Goal: Task Accomplishment & Management: Use online tool/utility

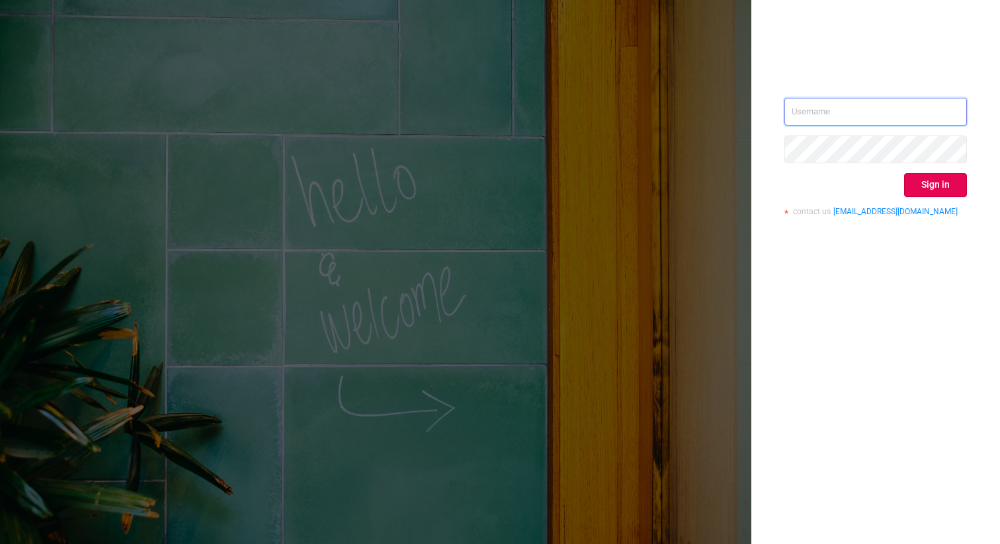
click at [822, 98] on input "text" at bounding box center [875, 112] width 182 height 28
click at [867, 120] on input "text" at bounding box center [875, 112] width 182 height 28
type input "[EMAIL_ADDRESS]"
click at [943, 196] on div "Sign in" at bounding box center [875, 185] width 182 height 24
click at [941, 191] on button "Sign in" at bounding box center [935, 185] width 63 height 24
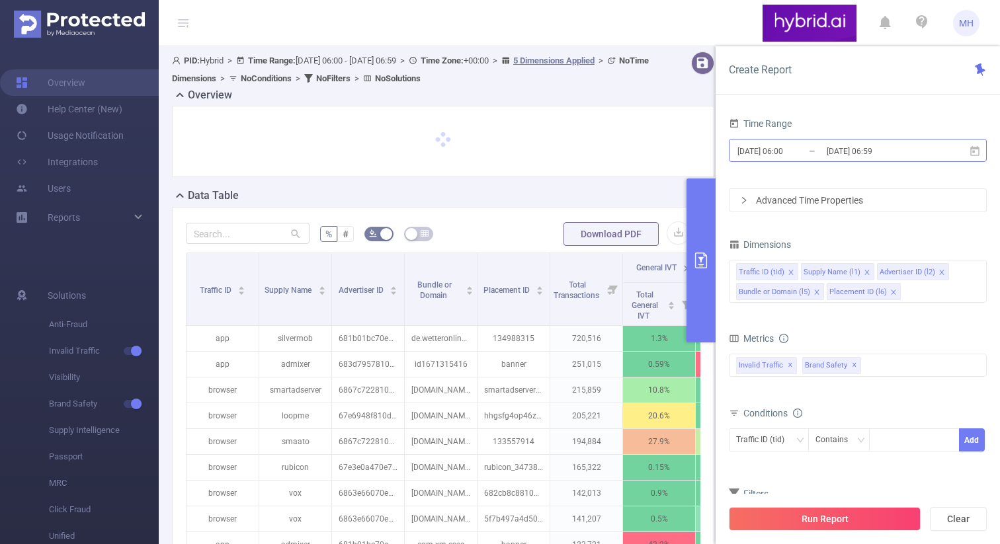
click at [772, 158] on input "[DATE] 06:00" at bounding box center [789, 151] width 107 height 18
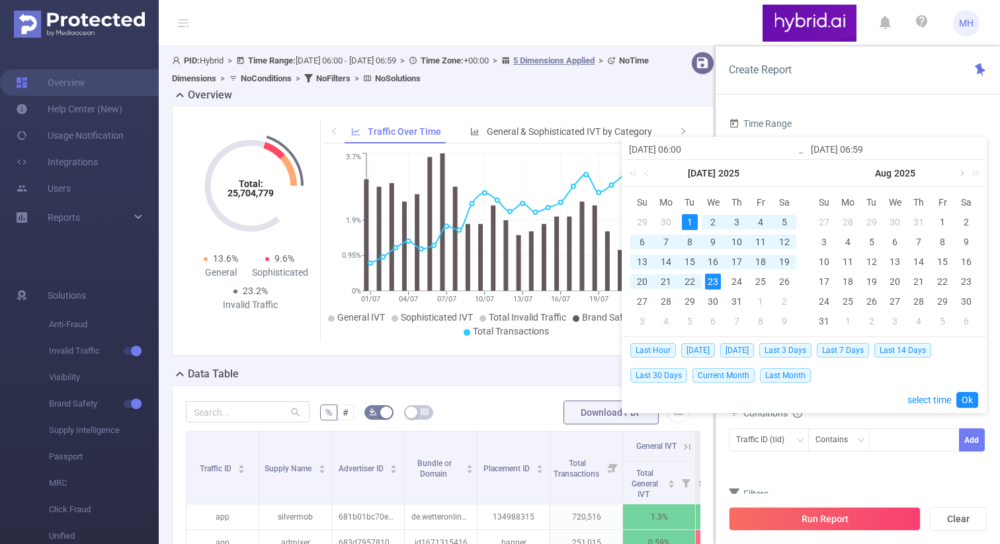
click at [959, 175] on link at bounding box center [961, 173] width 12 height 26
click at [876, 241] on div "9" at bounding box center [871, 242] width 16 height 16
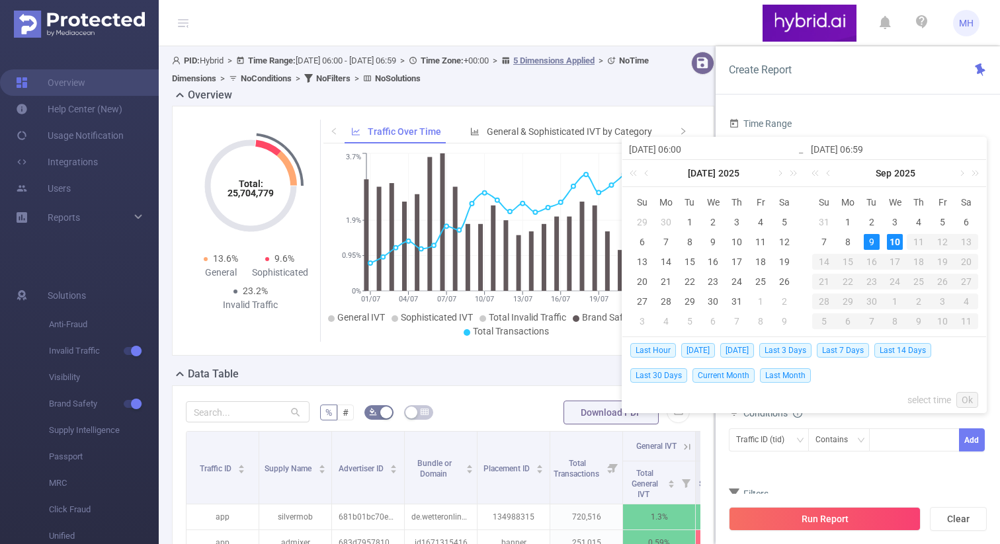
click at [899, 235] on div "10" at bounding box center [895, 242] width 16 height 16
type input "[DATE] 06:00"
type input "[DATE] 06:59"
type input "[DATE] 06:00"
type input "[DATE] 06:59"
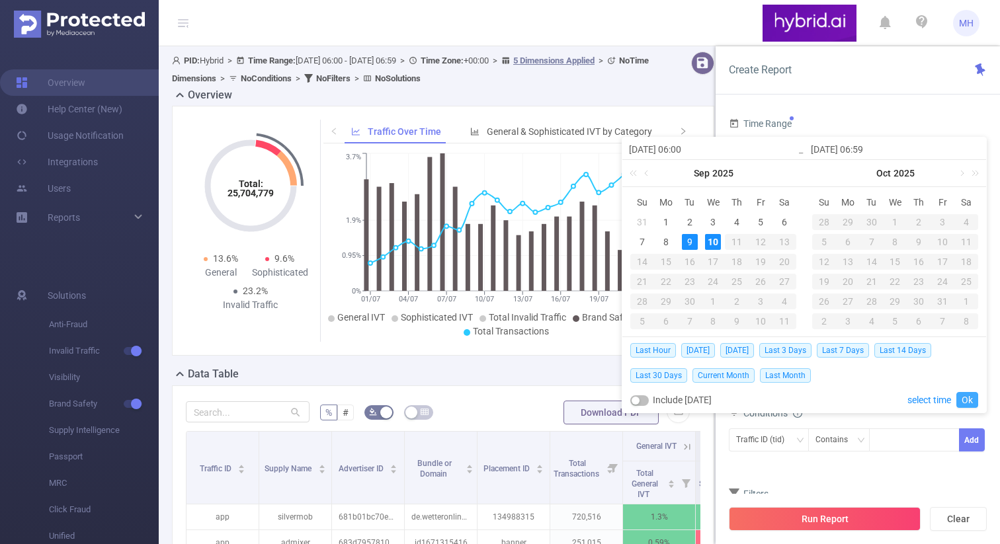
click at [961, 398] on link "Ok" at bounding box center [967, 400] width 22 height 16
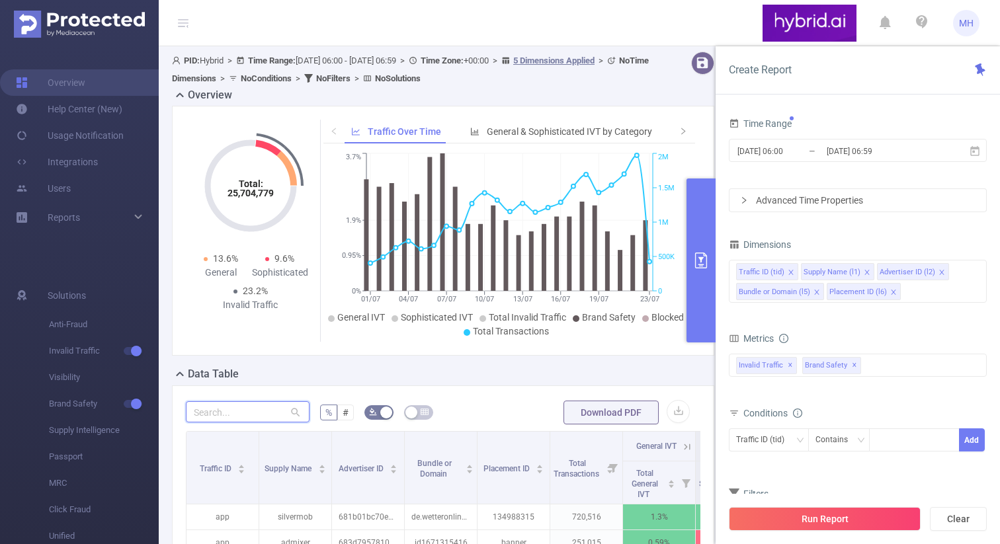
click at [246, 407] on input "text" at bounding box center [248, 411] width 124 height 21
paste input "68b17bfc810d9853dc7f21a0"
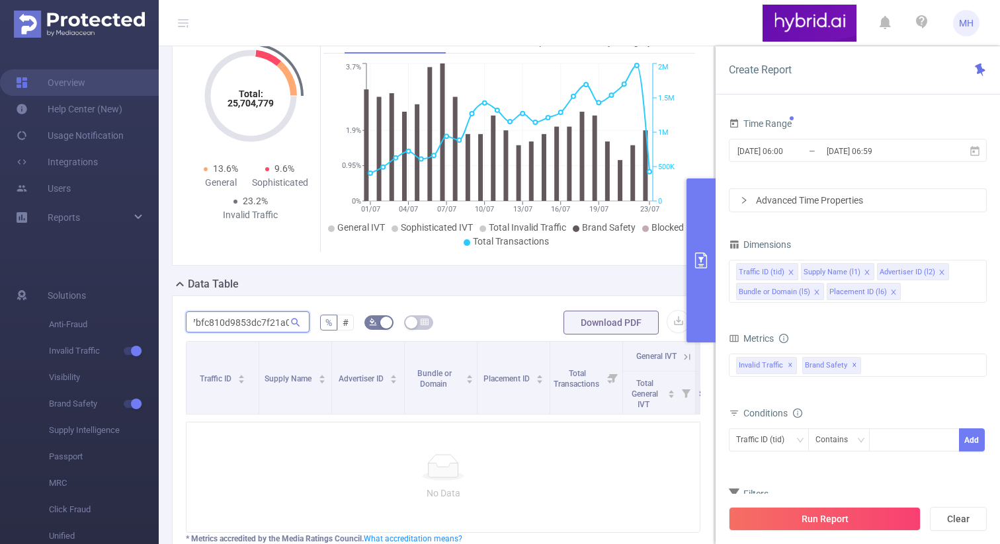
scroll to position [132, 0]
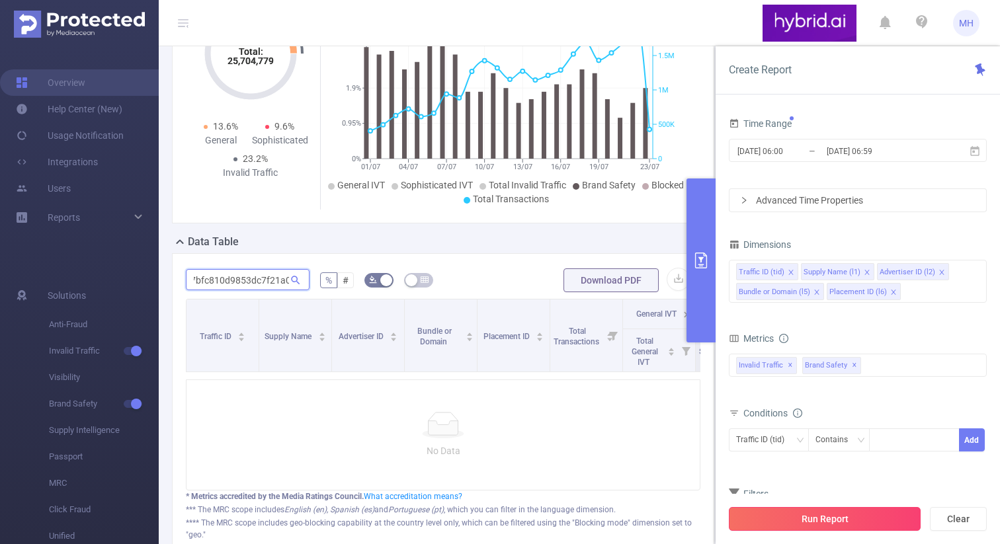
type input "68b17bfc810d9853dc7f21a0"
click at [768, 511] on button "Run Report" at bounding box center [825, 519] width 192 height 24
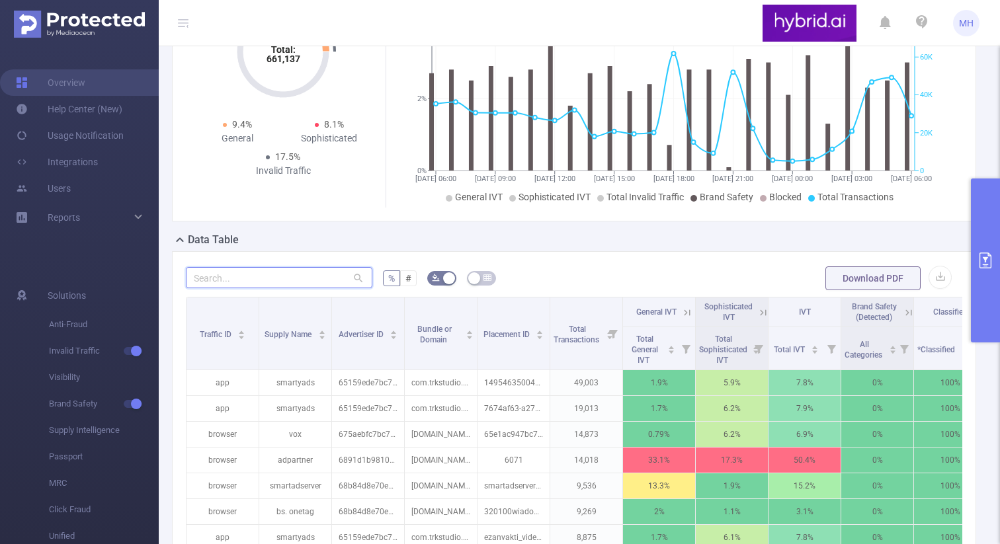
click at [241, 288] on input "text" at bounding box center [279, 277] width 186 height 21
paste input "68b17bfc810d9853dc7f21a0"
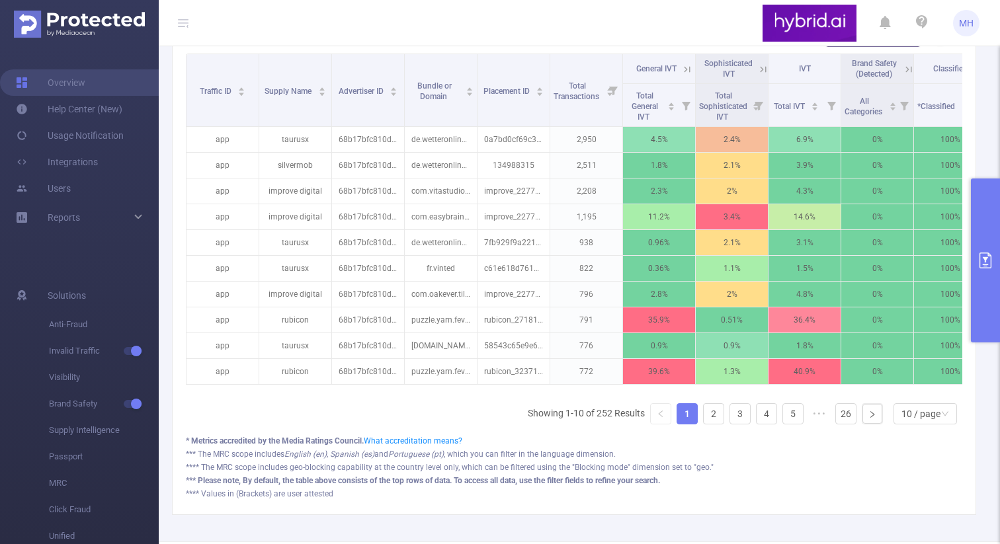
scroll to position [430, 0]
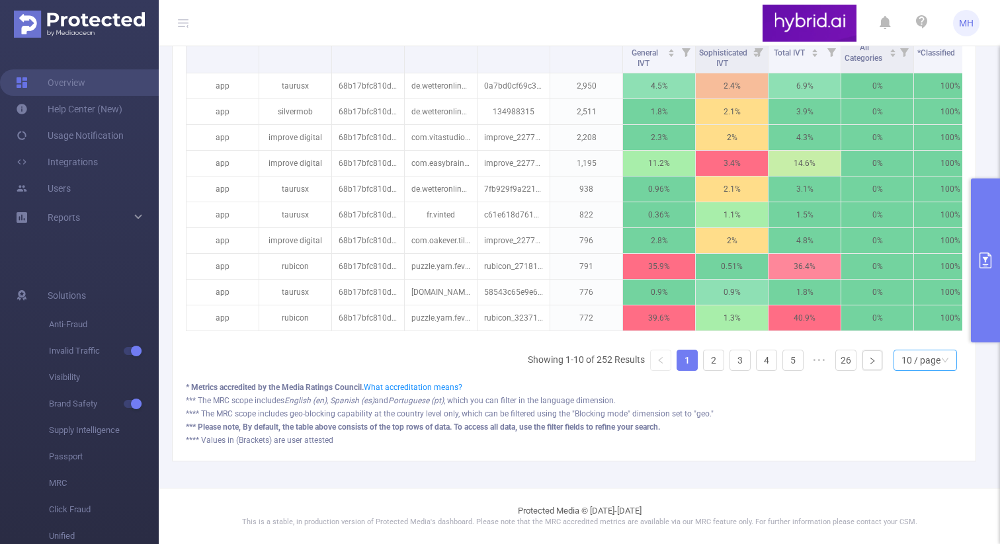
type input "68b17bfc810d9853dc7f21a0"
click at [908, 362] on div "10 / page" at bounding box center [920, 360] width 39 height 20
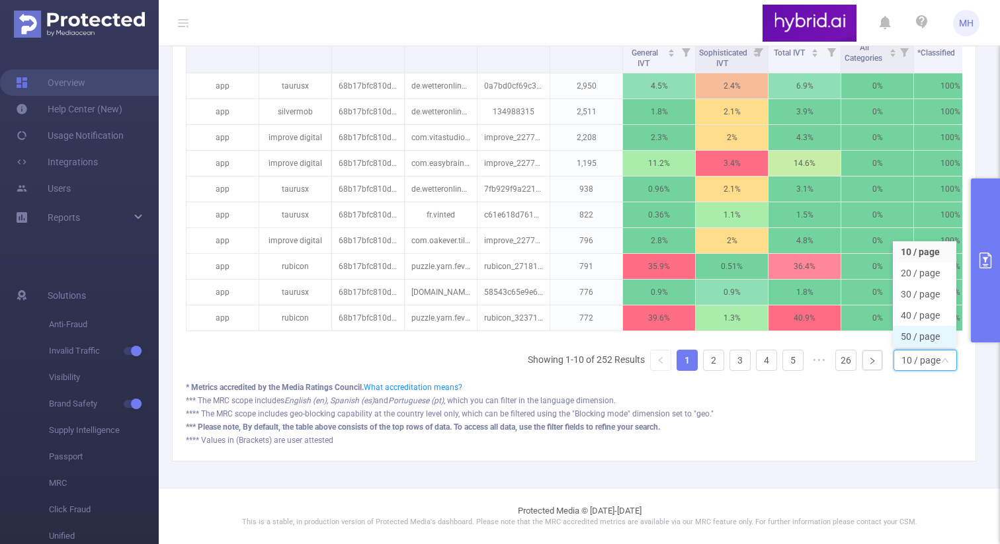
click at [934, 326] on li "50 / page" at bounding box center [924, 336] width 63 height 21
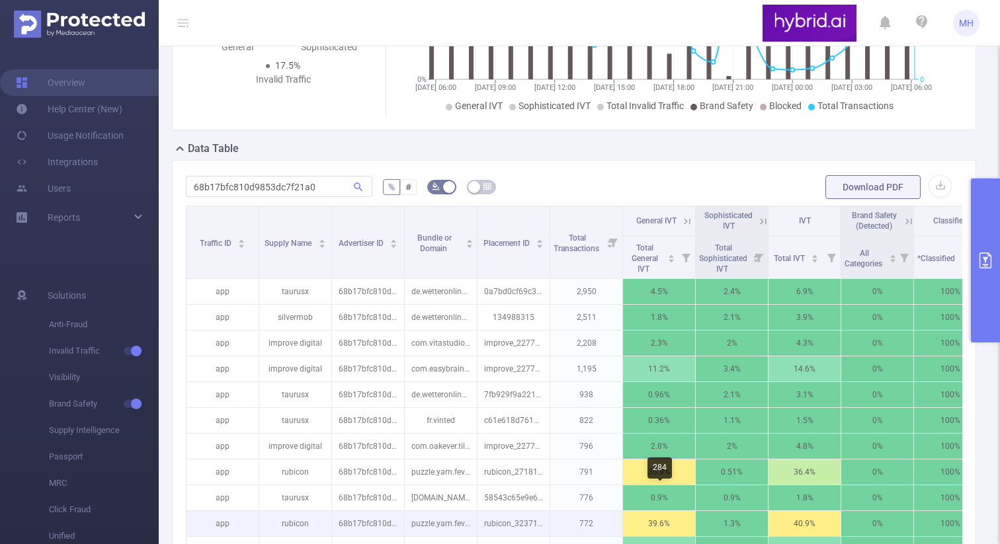
scroll to position [119, 0]
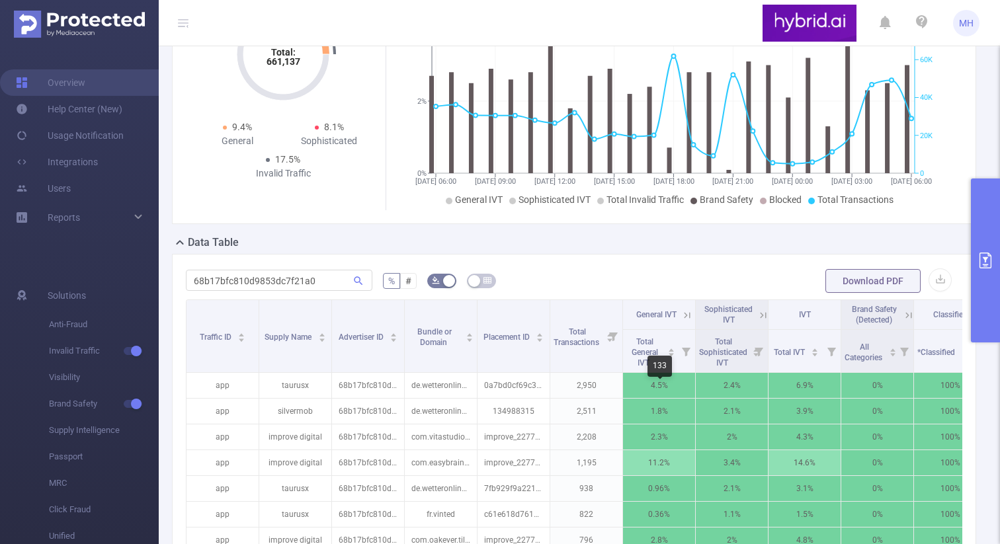
click at [648, 368] on div "133" at bounding box center [659, 366] width 24 height 21
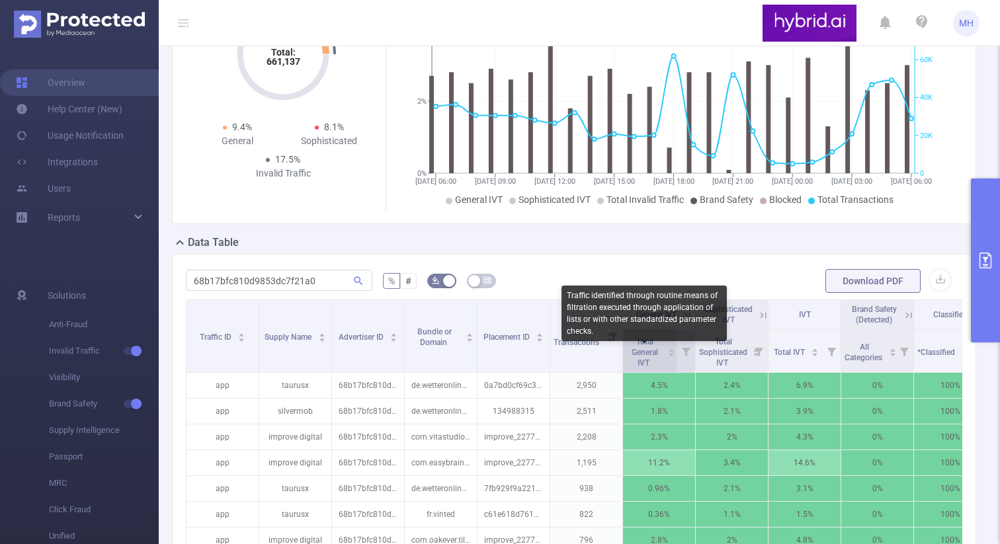
click at [635, 363] on span "Total General IVT" at bounding box center [644, 352] width 26 height 30
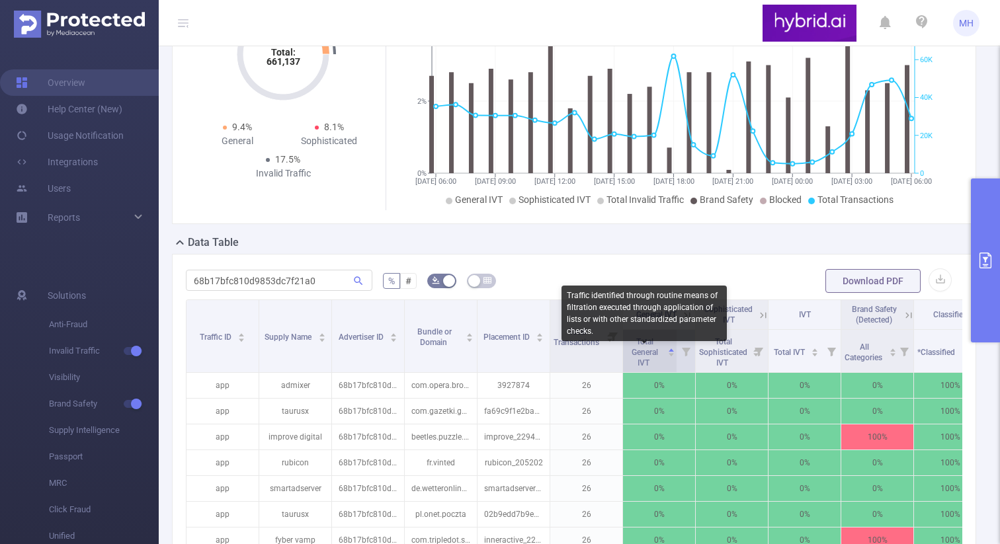
click at [633, 362] on span "Total General IVT" at bounding box center [644, 352] width 26 height 30
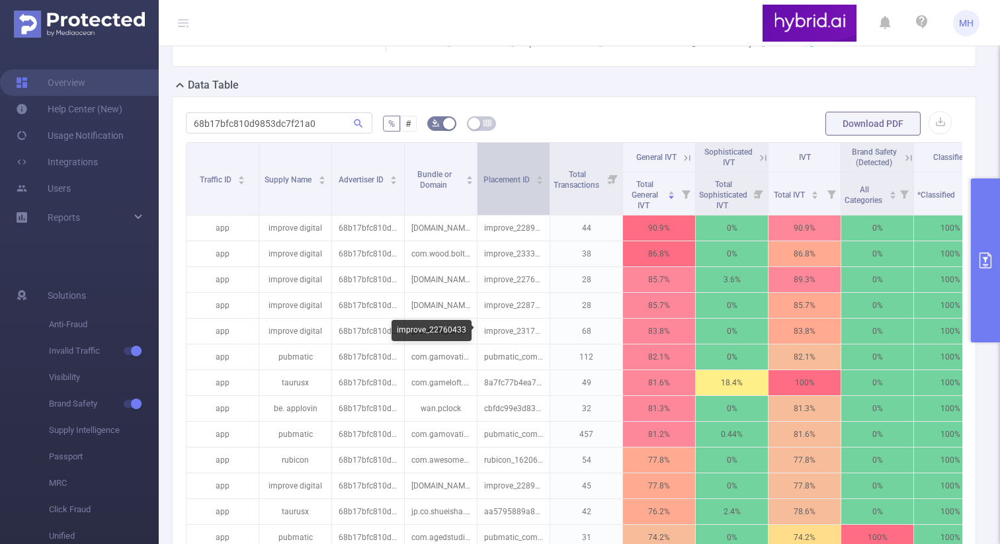
scroll to position [280, 0]
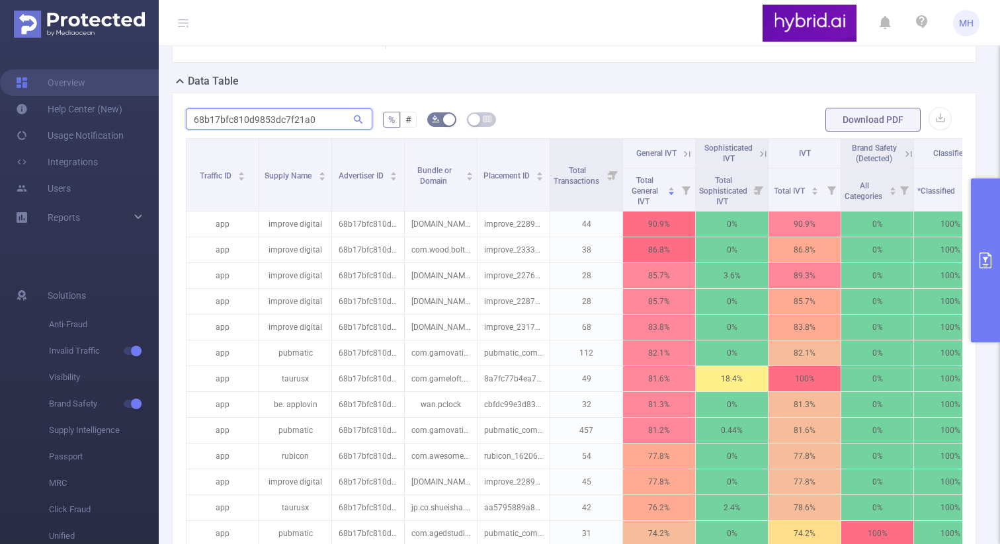
click at [323, 130] on input "68b17bfc810d9853dc7f21a0" at bounding box center [279, 118] width 186 height 21
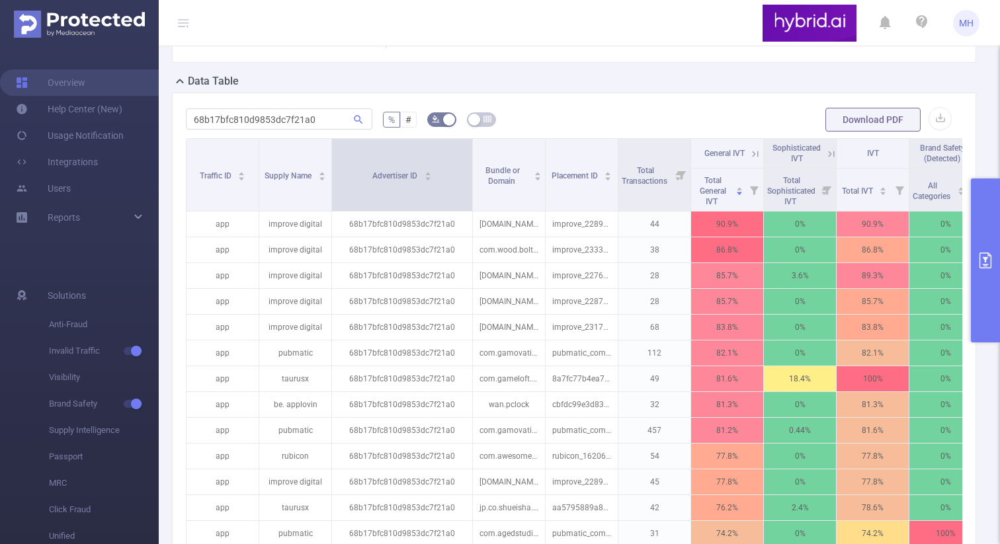
drag, startPoint x: 401, startPoint y: 167, endPoint x: 469, endPoint y: 163, distance: 68.2
click at [469, 163] on span at bounding box center [472, 175] width 7 height 72
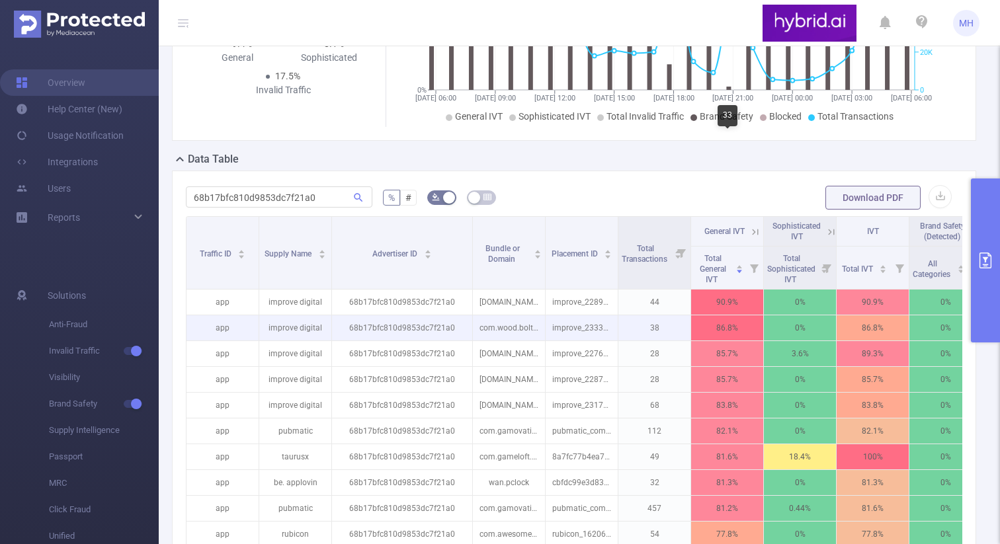
scroll to position [189, 0]
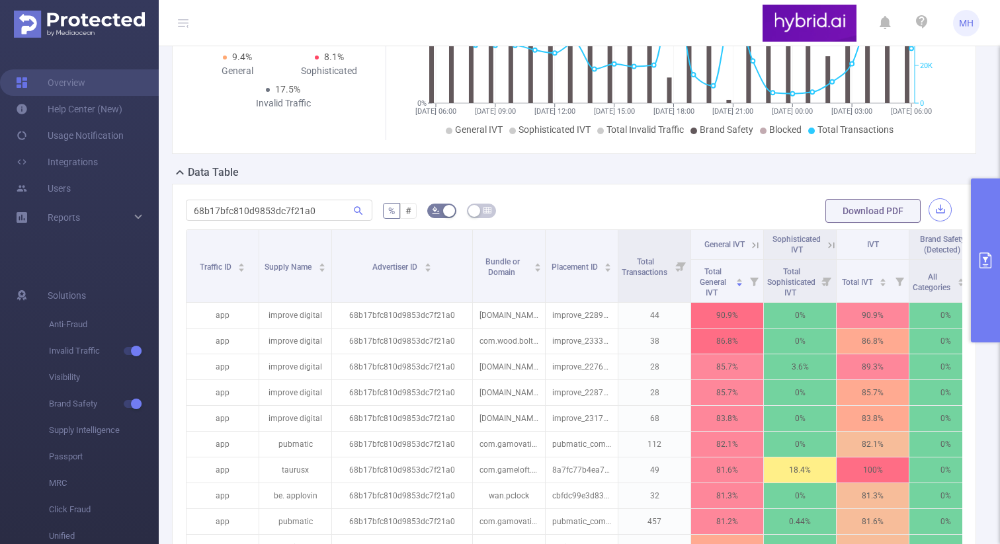
click at [940, 219] on button "button" at bounding box center [939, 209] width 23 height 23
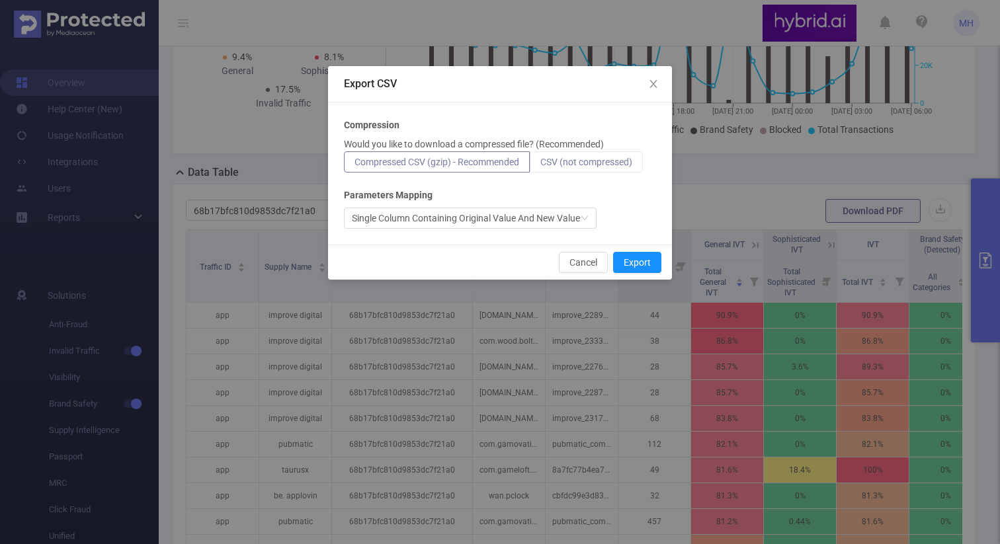
click at [595, 166] on span "CSV (not compressed)" at bounding box center [586, 162] width 92 height 11
click at [540, 165] on input "CSV (not compressed)" at bounding box center [540, 165] width 0 height 0
click at [643, 263] on button "Export" at bounding box center [637, 262] width 48 height 21
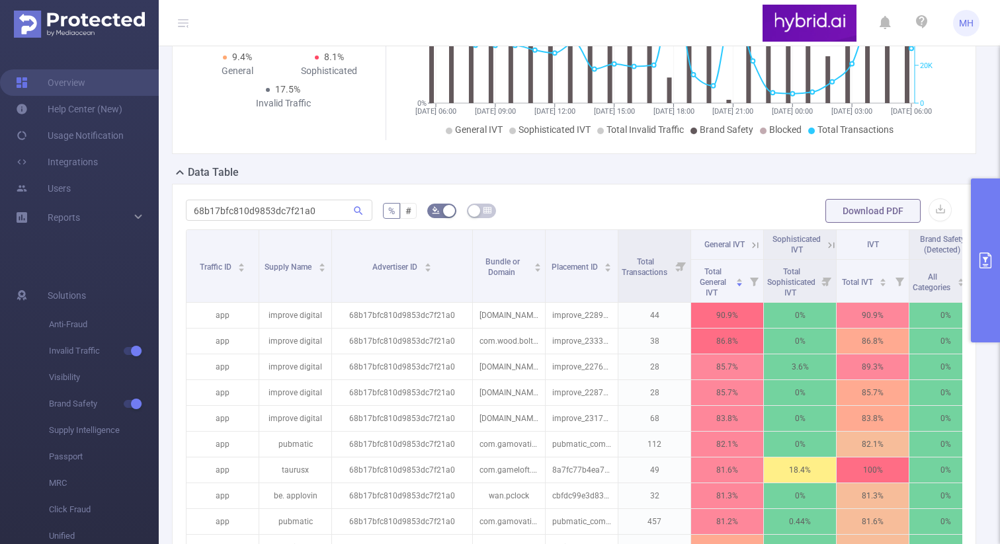
click at [982, 244] on button "primary" at bounding box center [985, 261] width 29 height 164
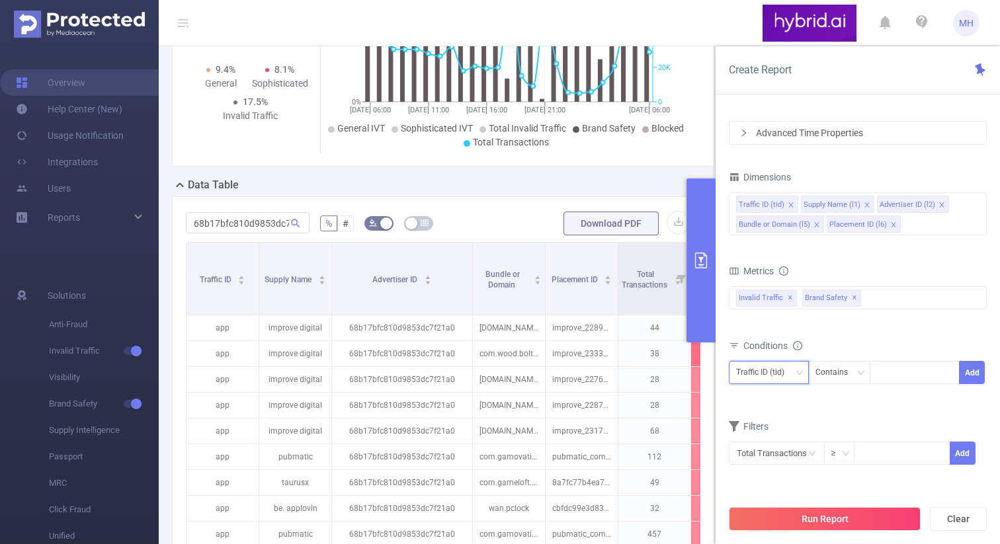
click at [778, 372] on div "Traffic ID (tid)" at bounding box center [765, 373] width 58 height 22
click at [767, 444] on li "Advertiser ID (l2)" at bounding box center [781, 442] width 104 height 21
click at [904, 371] on div at bounding box center [914, 373] width 76 height 22
paste input "68b17bfc810d9853dc7f21a0"
type input "68b17bfc810d9853dc7f21a0"
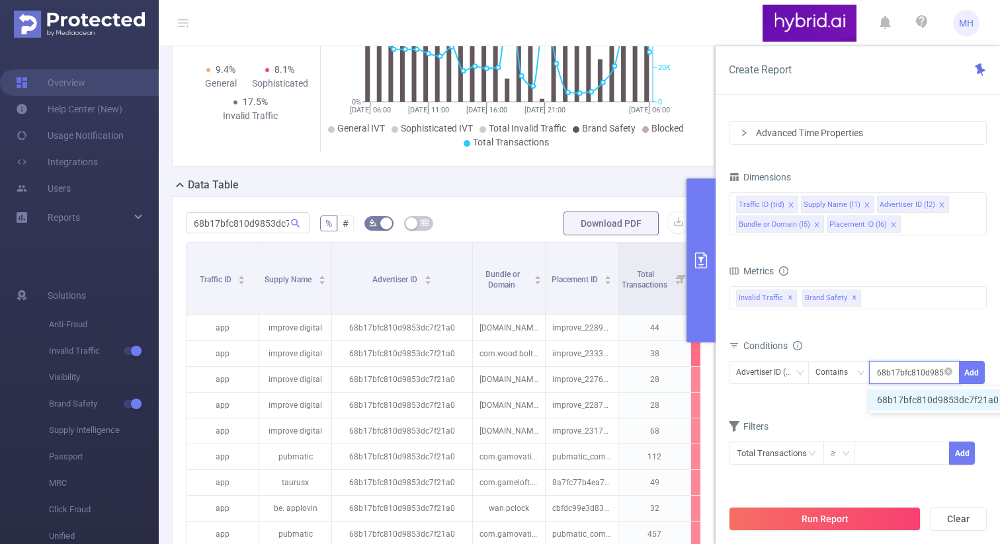
scroll to position [0, 28]
click at [920, 400] on li "68b17bfc810d9853dc7f21a0" at bounding box center [944, 399] width 151 height 21
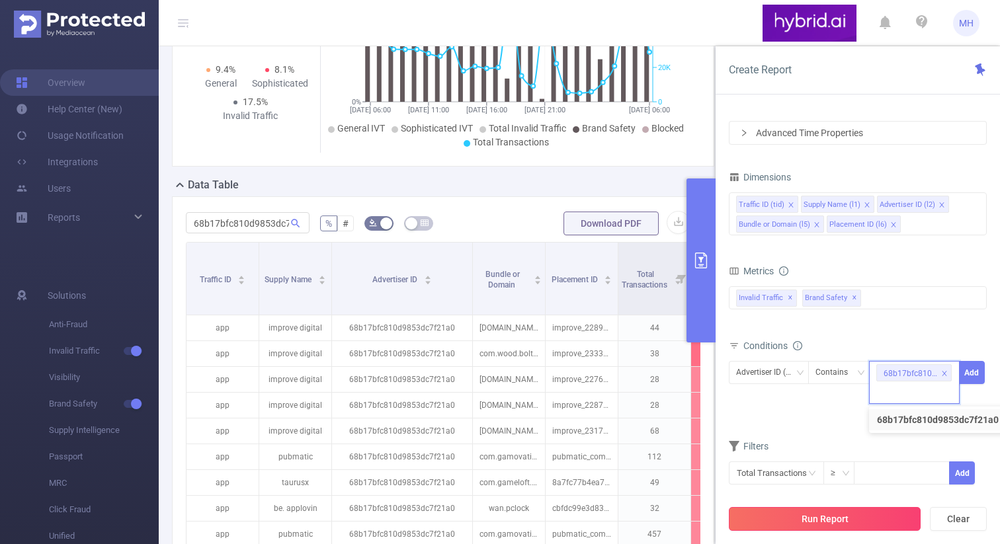
click at [837, 518] on button "Run Report" at bounding box center [825, 519] width 192 height 24
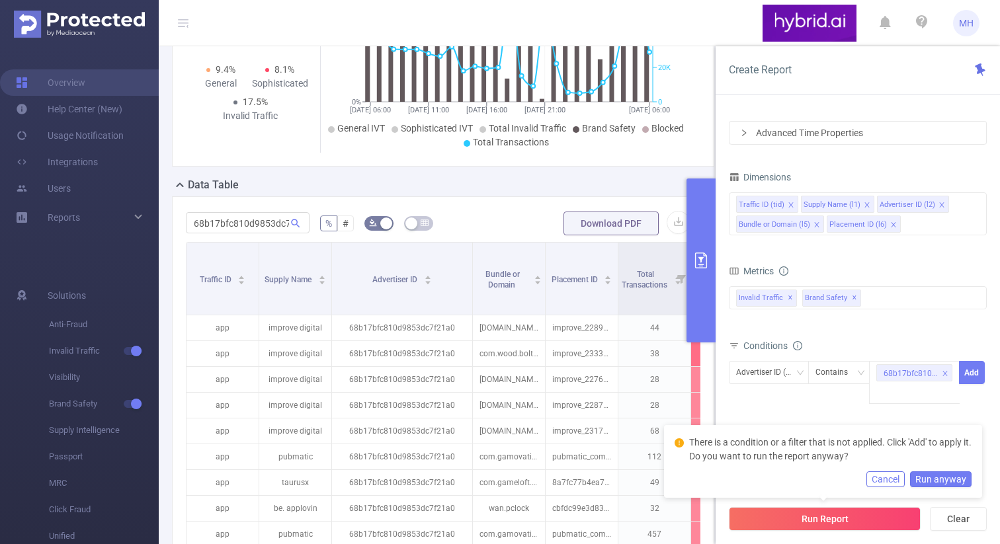
click at [927, 480] on button "Run anyway" at bounding box center [940, 479] width 61 height 16
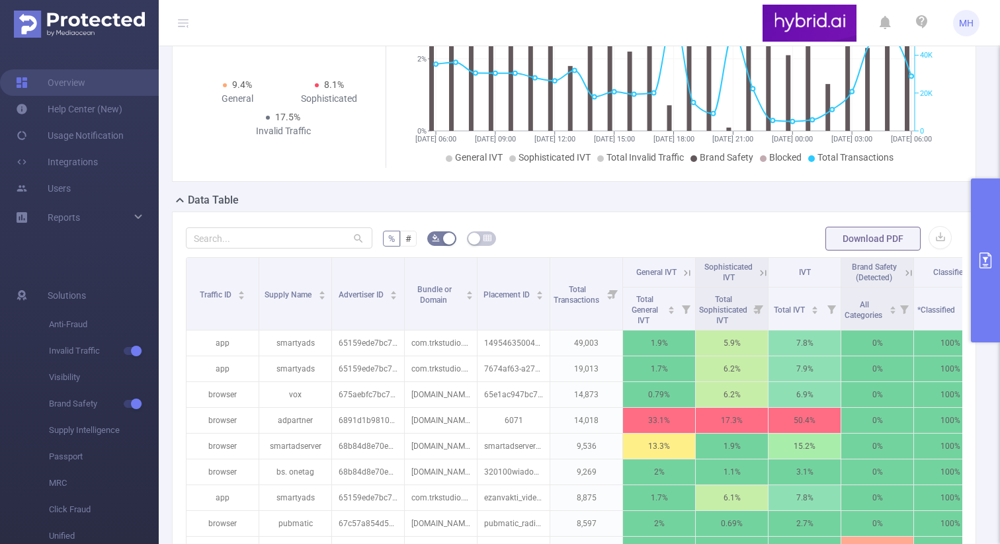
scroll to position [190, 0]
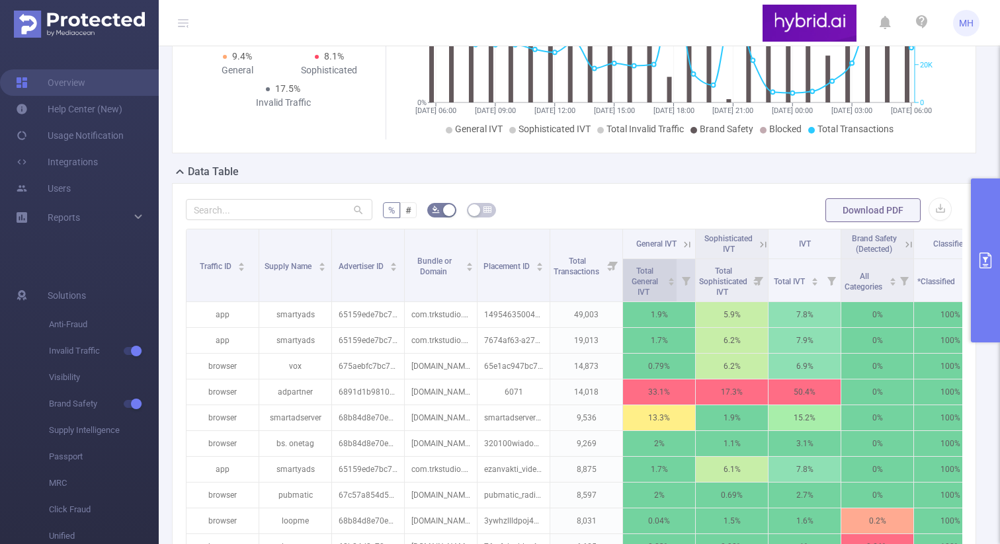
click at [642, 276] on span "Total General IVT" at bounding box center [644, 280] width 36 height 34
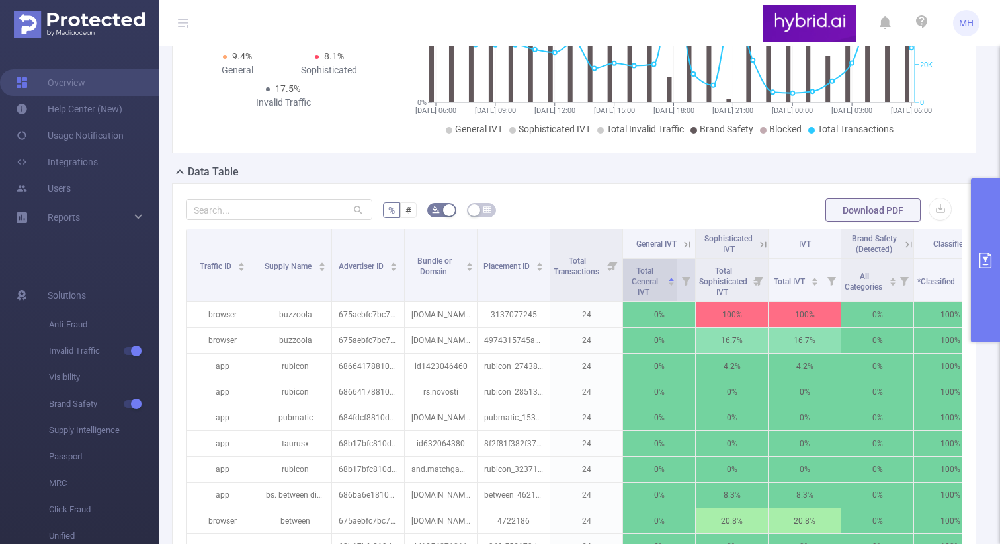
click at [642, 276] on span "Total General IVT" at bounding box center [644, 280] width 36 height 34
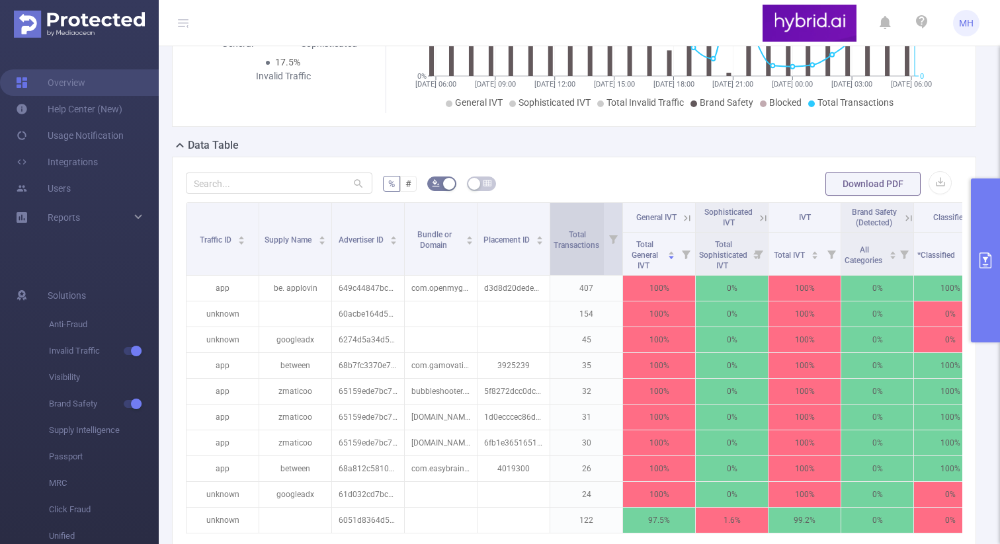
scroll to position [219, 0]
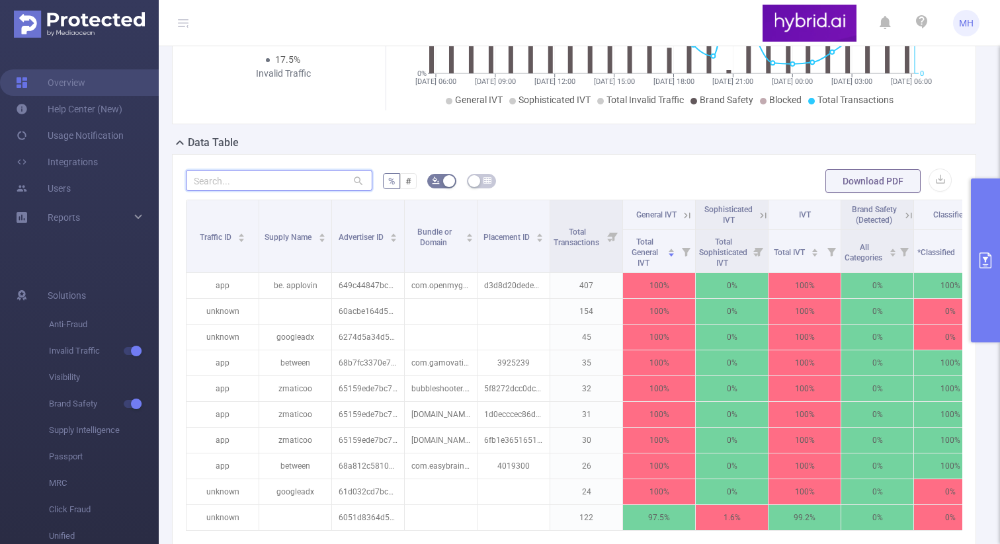
click at [319, 191] on input "text" at bounding box center [279, 180] width 186 height 21
paste input "68b17bfc810d9853dc7f21a0"
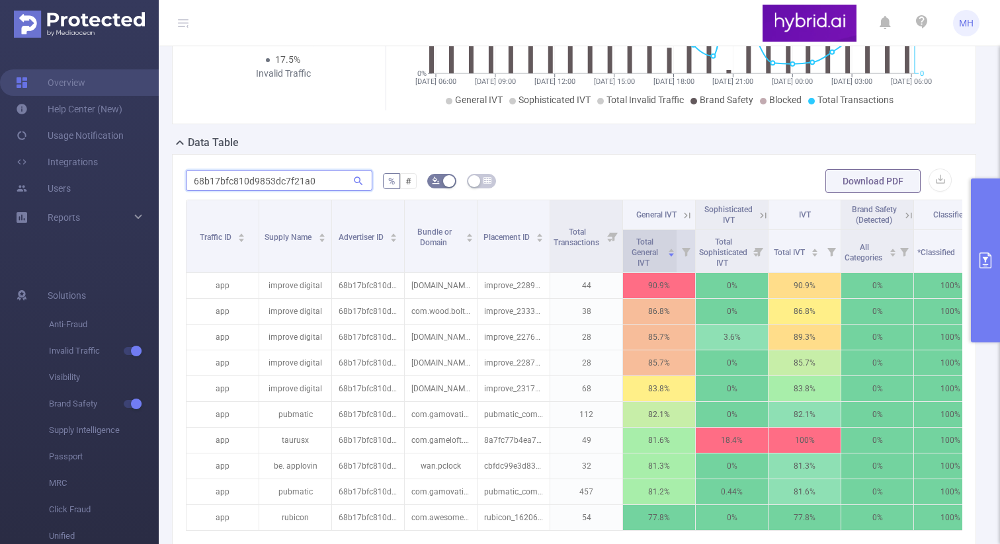
type input "68b17bfc810d9853dc7f21a0"
click at [635, 247] on span "Total General IVT" at bounding box center [644, 251] width 36 height 34
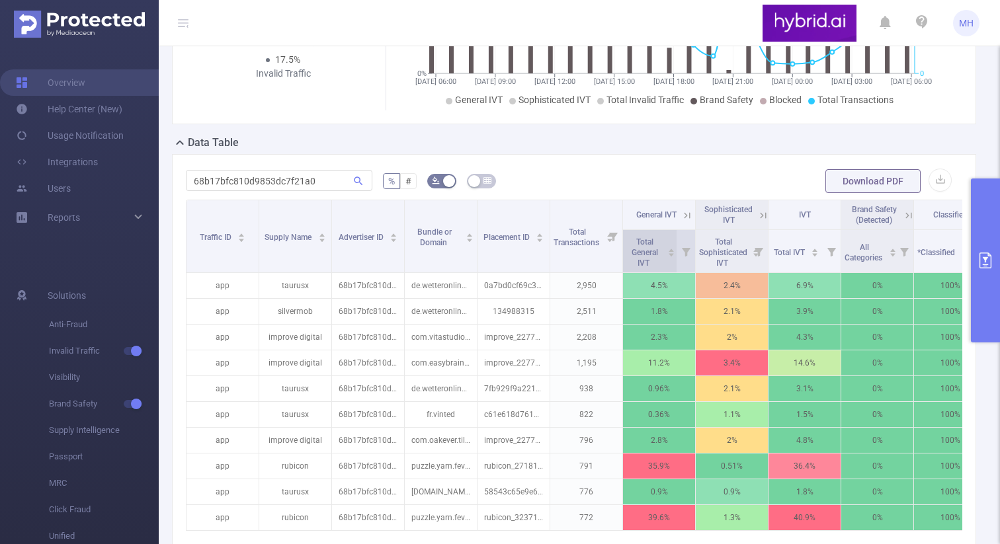
click at [635, 248] on span "Total General IVT" at bounding box center [644, 251] width 36 height 34
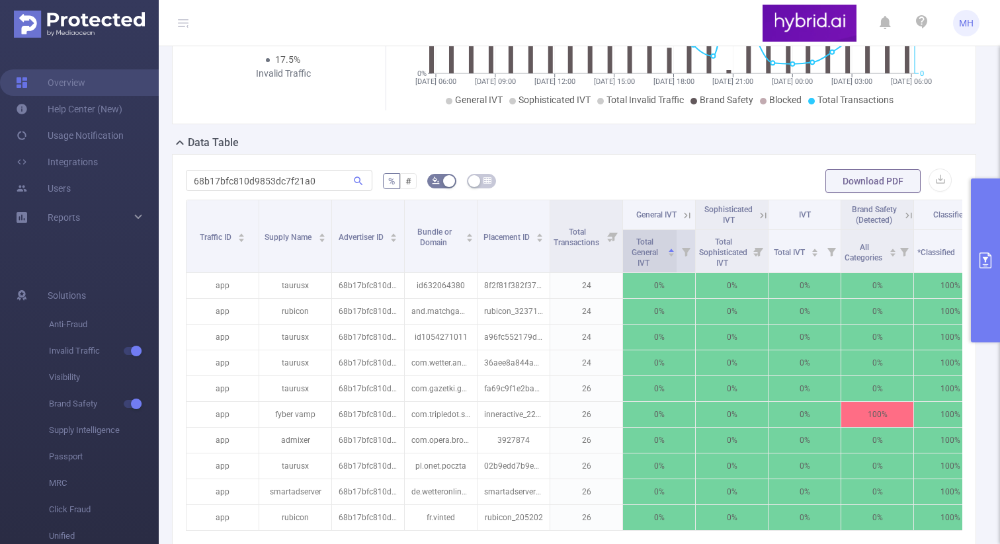
click at [635, 248] on span "Total General IVT" at bounding box center [644, 251] width 36 height 34
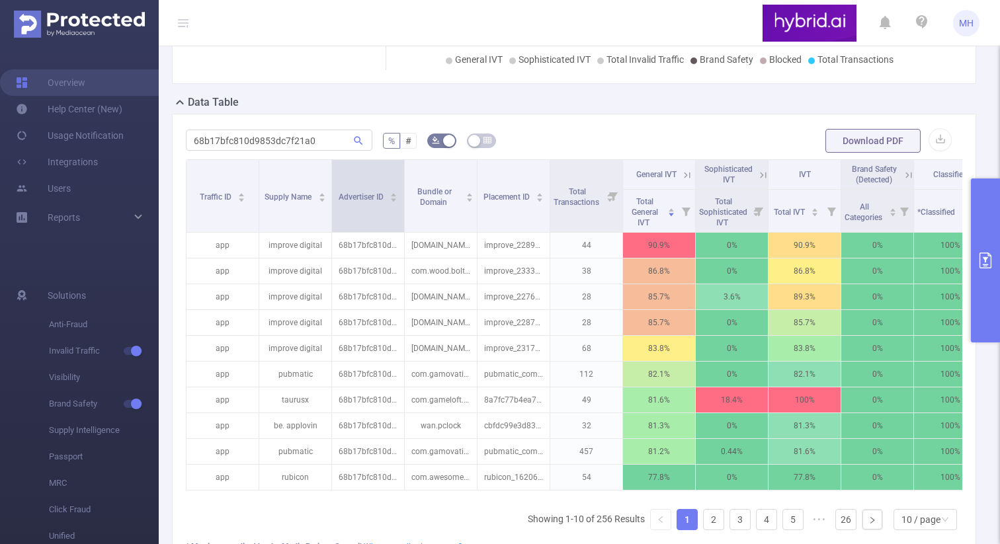
scroll to position [271, 0]
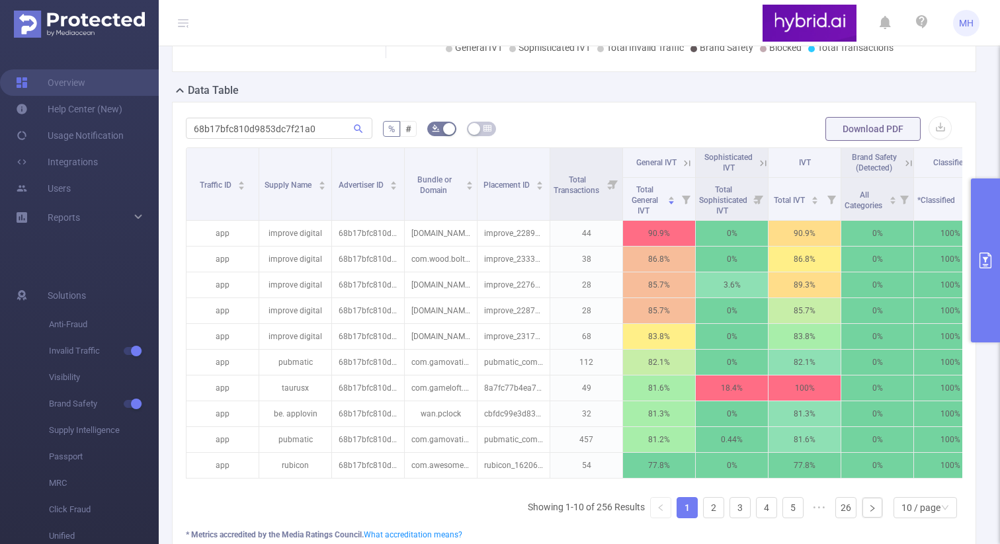
click at [981, 249] on button "primary" at bounding box center [985, 261] width 29 height 164
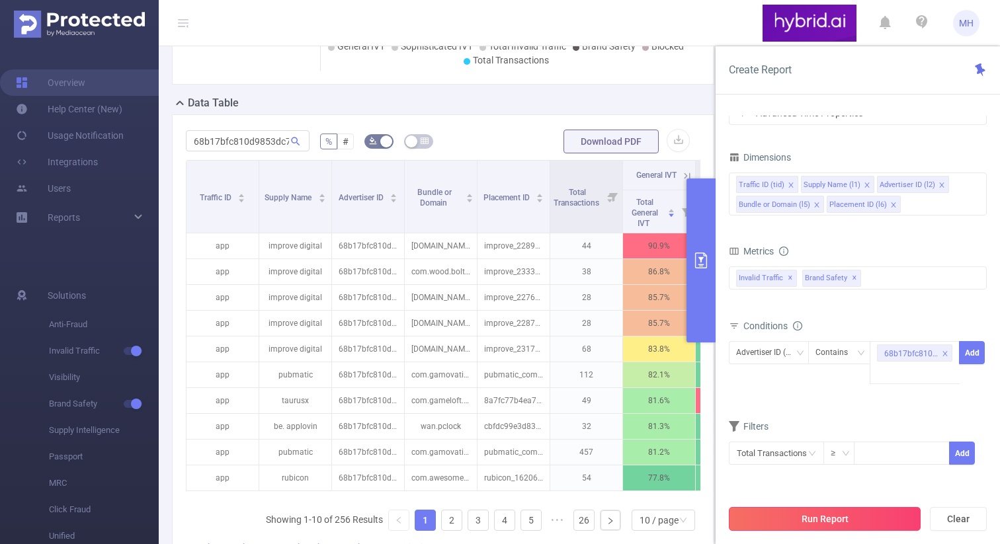
click at [844, 516] on button "Run Report" at bounding box center [825, 519] width 192 height 24
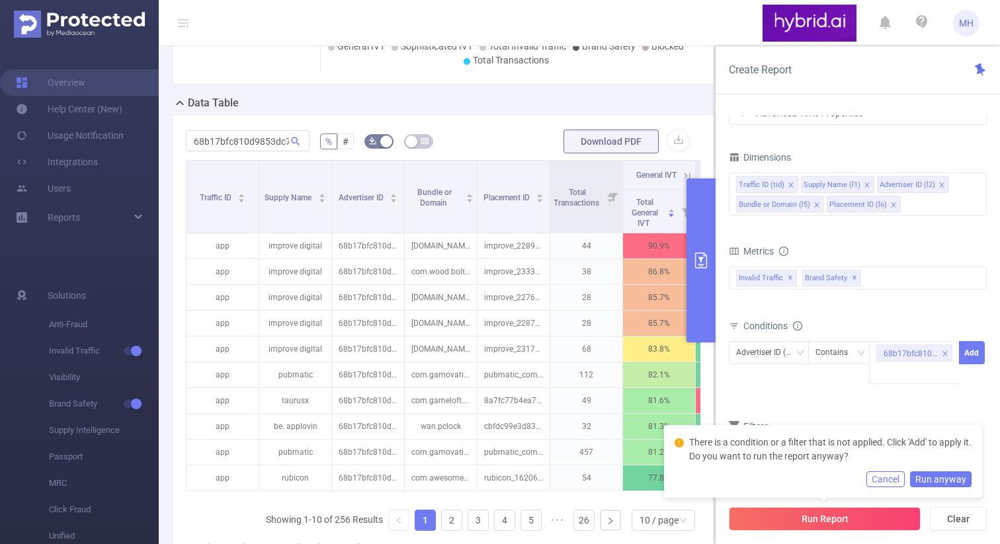
click at [779, 406] on form "Dimensions Traffic ID (tid) Supply Name (l1) Advertiser ID (l2) Bundle or Domai…" at bounding box center [858, 315] width 258 height 334
click at [843, 354] on div "Contains" at bounding box center [836, 353] width 42 height 22
click at [832, 397] on li "Is" at bounding box center [851, 401] width 88 height 21
click at [895, 481] on button "Cancel" at bounding box center [885, 479] width 38 height 16
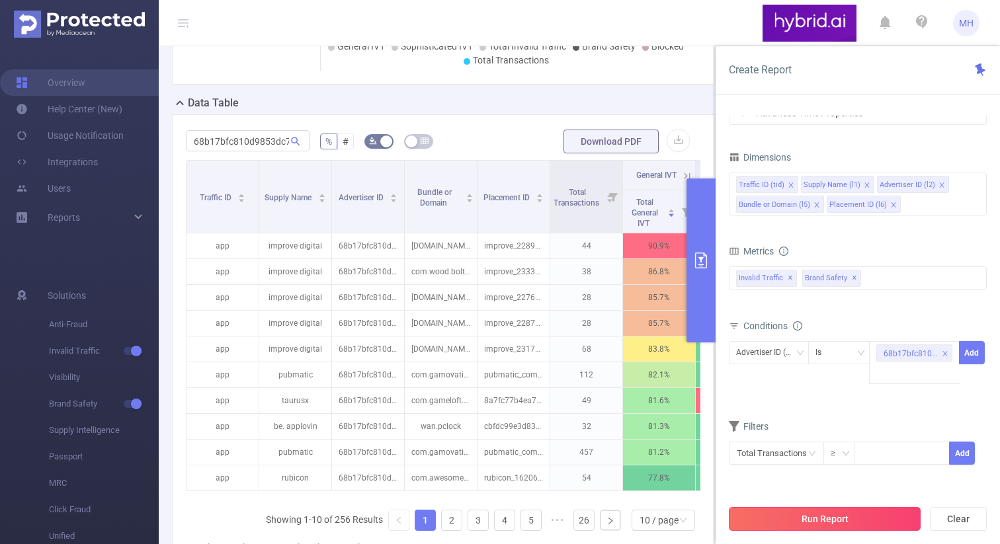
click at [860, 507] on button "Run Report" at bounding box center [825, 519] width 192 height 24
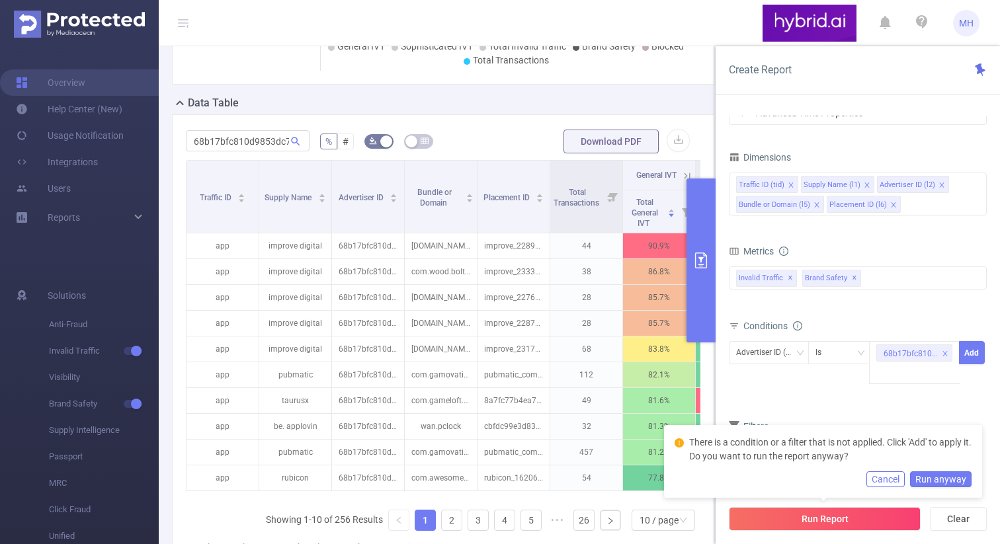
click at [899, 479] on button "Cancel" at bounding box center [885, 479] width 38 height 16
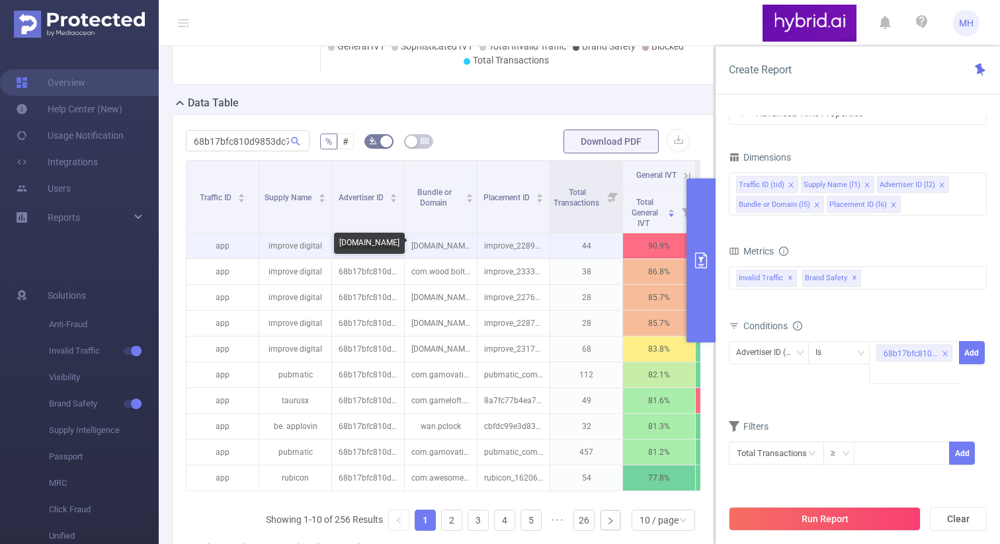
click at [447, 242] on p "[DOMAIN_NAME]" at bounding box center [441, 245] width 72 height 25
copy p "[DOMAIN_NAME]"
